Goal: Task Accomplishment & Management: Use online tool/utility

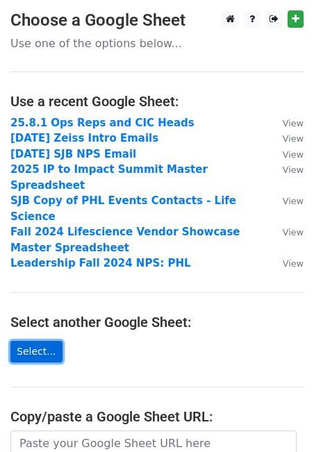
click at [44, 341] on link "Select..." at bounding box center [36, 352] width 52 height 22
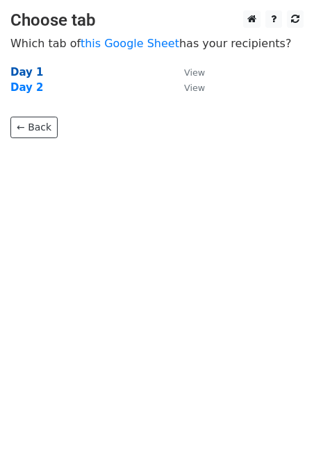
click at [21, 72] on strong "Day 1" at bounding box center [26, 72] width 33 height 12
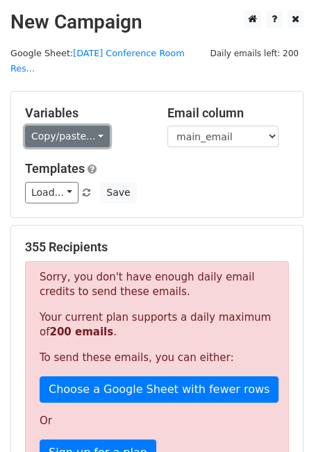
click at [83, 126] on link "Copy/paste..." at bounding box center [67, 137] width 85 height 22
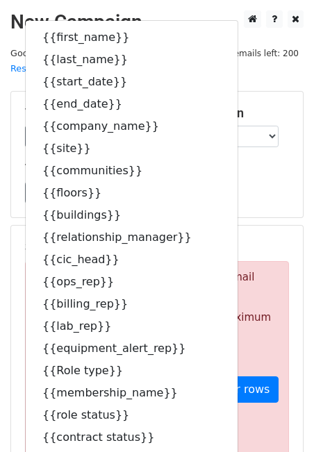
click at [263, 165] on div "Templates Load... No templates saved Save" at bounding box center [157, 182] width 284 height 42
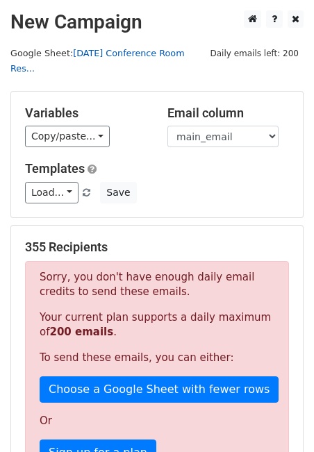
click at [151, 54] on link "25.8.12 Conference Room Res..." at bounding box center [97, 61] width 174 height 26
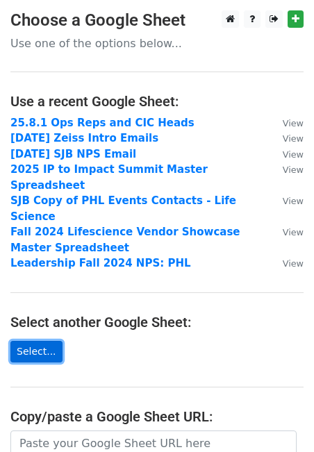
click at [34, 341] on link "Select..." at bounding box center [36, 352] width 52 height 22
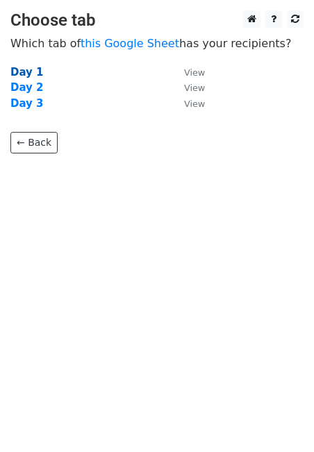
click at [30, 69] on strong "Day 1" at bounding box center [26, 72] width 33 height 12
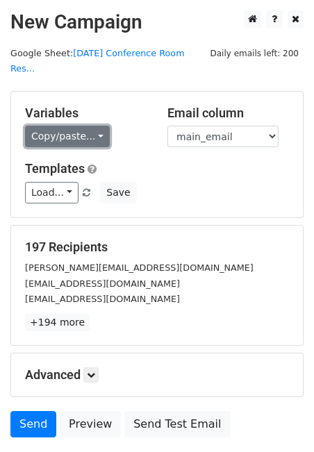
click at [84, 126] on link "Copy/paste..." at bounding box center [67, 137] width 85 height 22
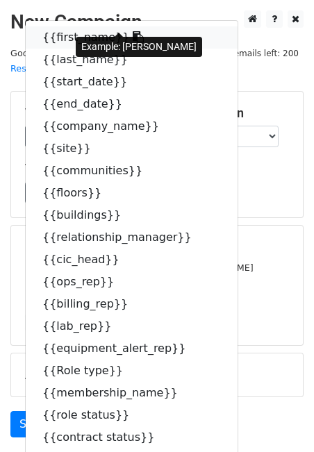
click at [83, 29] on link "{{first_name}}" at bounding box center [132, 37] width 212 height 22
